Goal: Navigation & Orientation: Find specific page/section

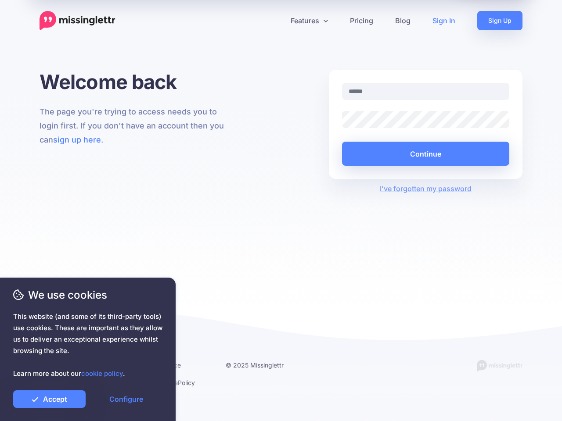
click at [281, 211] on div "Welcome back The page you're trying to access needs you to login first. If you …" at bounding box center [281, 187] width 562 height 234
click at [277, 21] on icon at bounding box center [277, 20] width 4 height 4
click at [309, 21] on link "Features" at bounding box center [308, 20] width 59 height 19
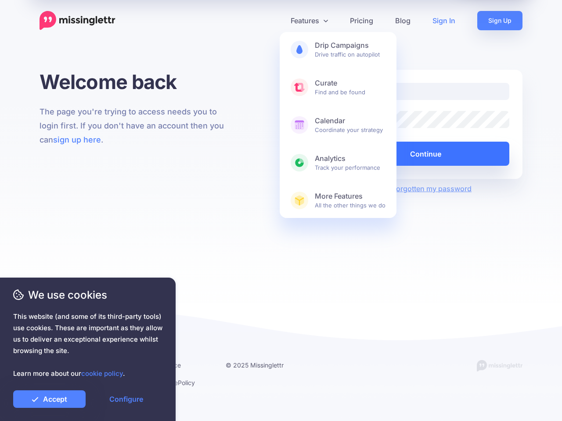
click at [425, 154] on button "Continue" at bounding box center [425, 154] width 167 height 24
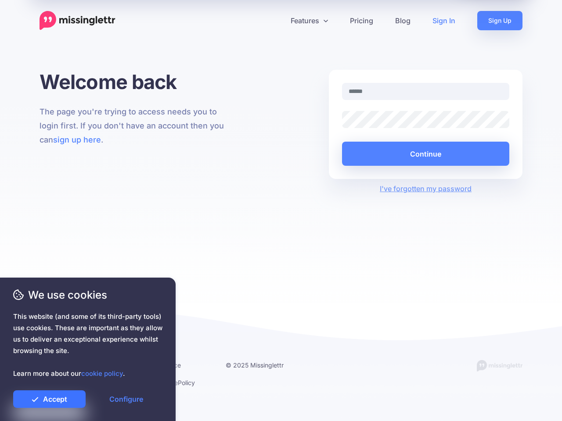
click at [49, 399] on link "Accept" at bounding box center [49, 400] width 72 height 18
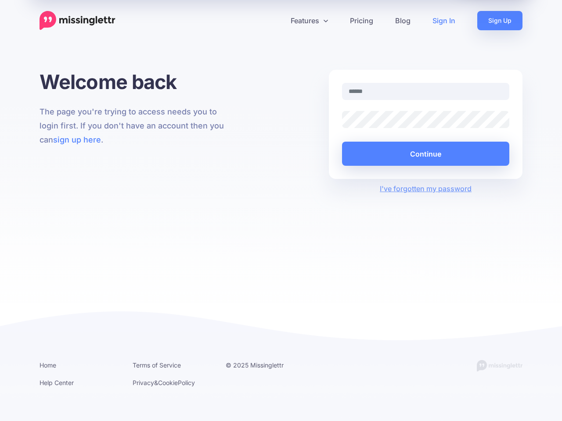
click at [126, 399] on link "Configure" at bounding box center [126, 400] width 72 height 18
